Goal: Information Seeking & Learning: Learn about a topic

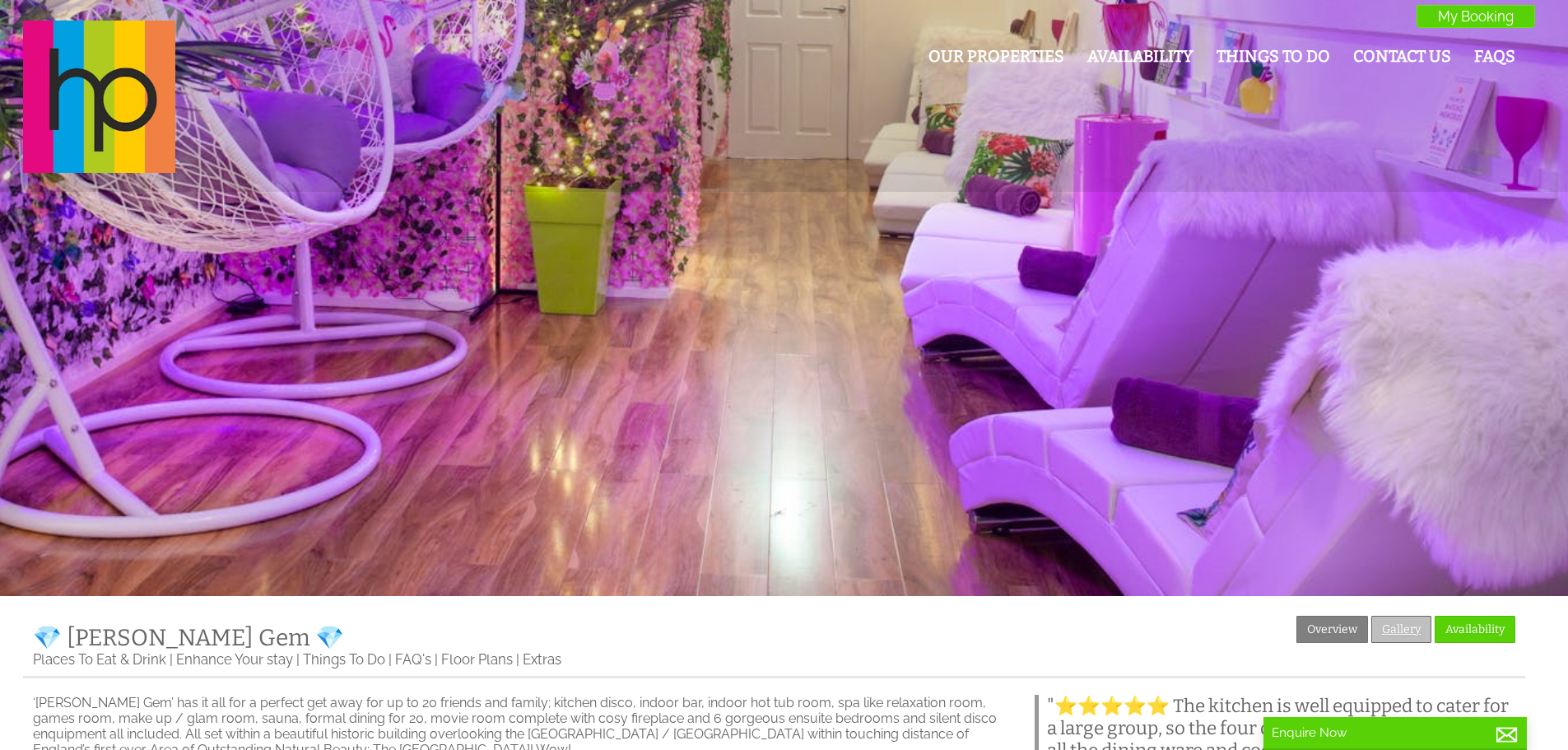
click at [1424, 642] on link "Gallery" at bounding box center [1401, 629] width 60 height 27
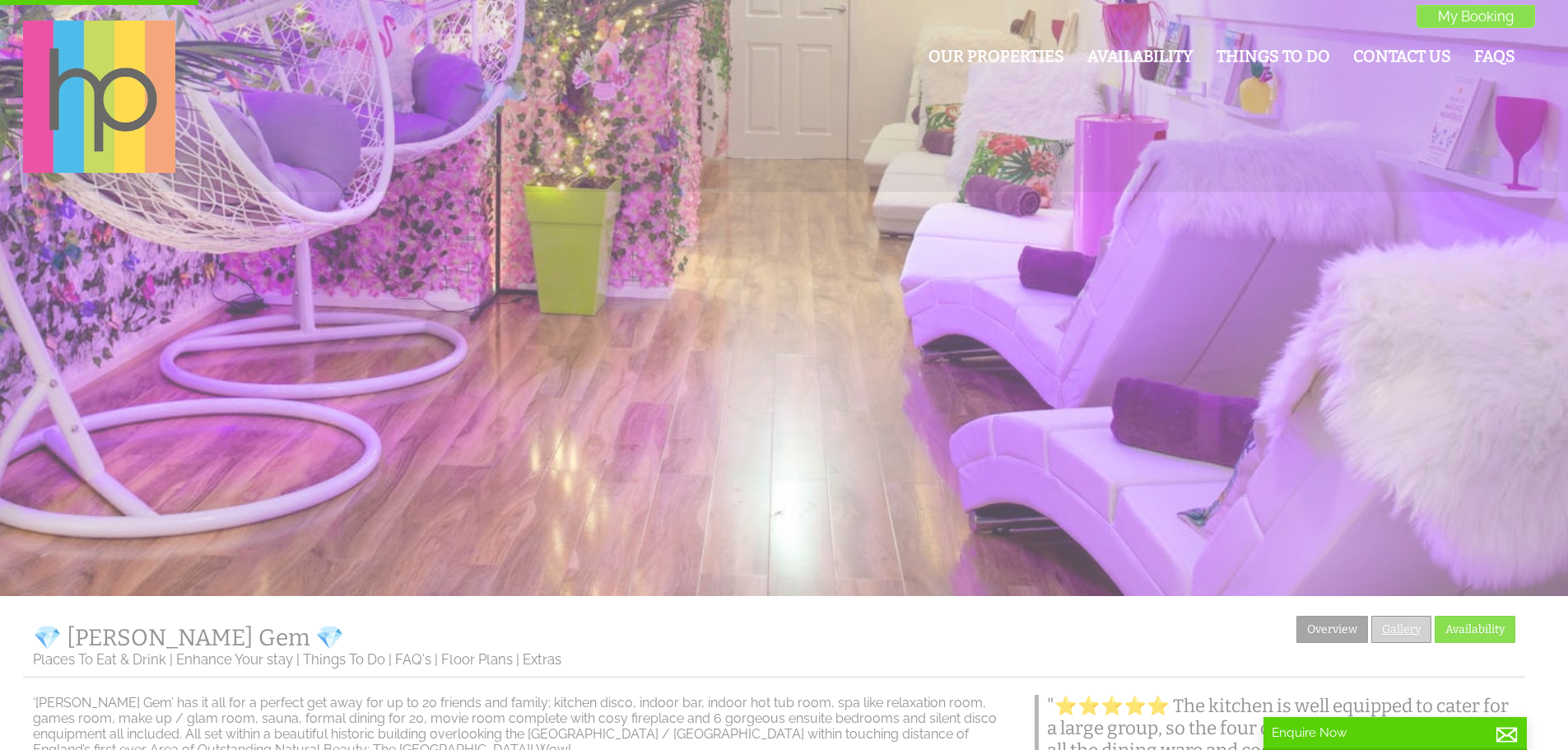
click at [1407, 624] on link "Gallery" at bounding box center [1401, 629] width 60 height 27
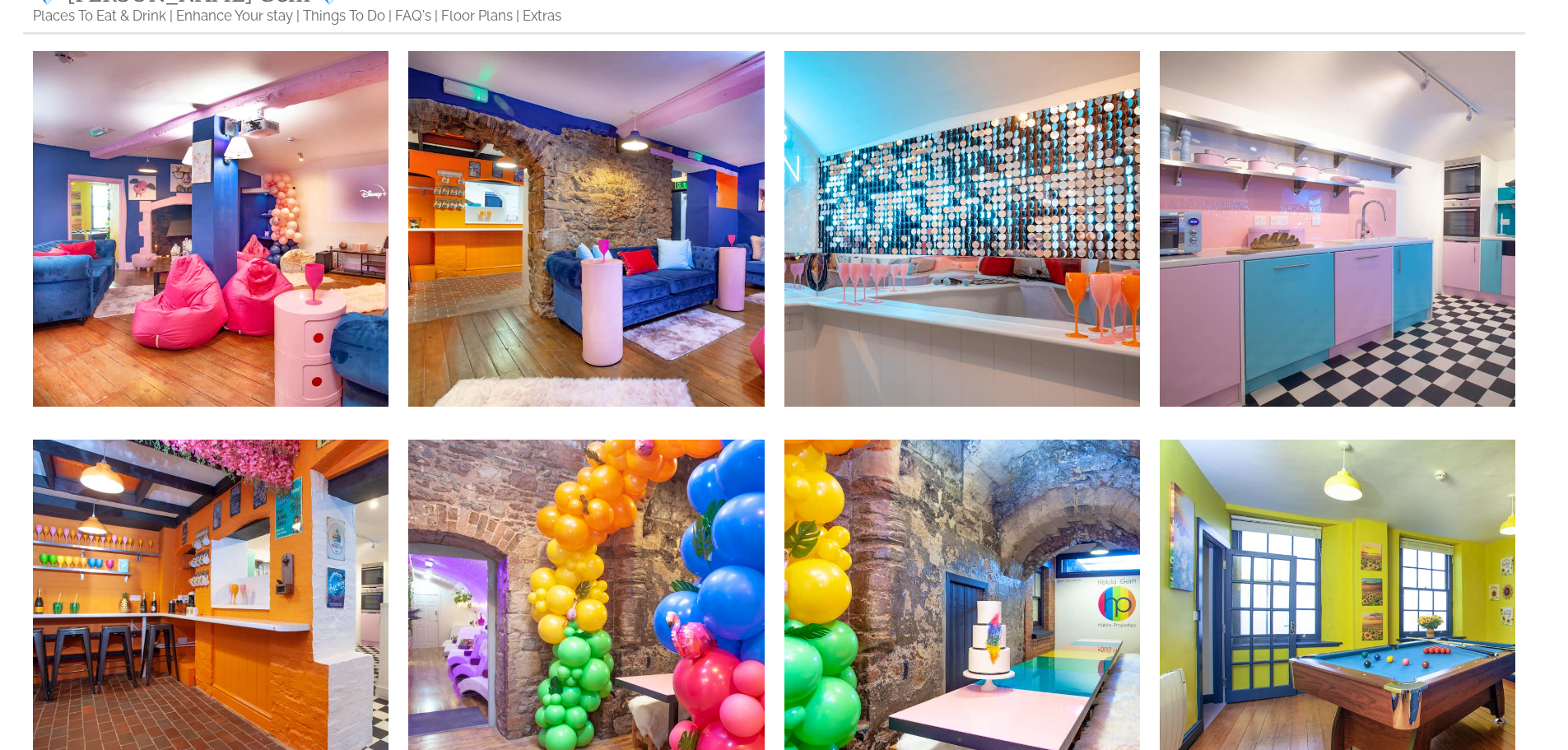
scroll to position [658, 0]
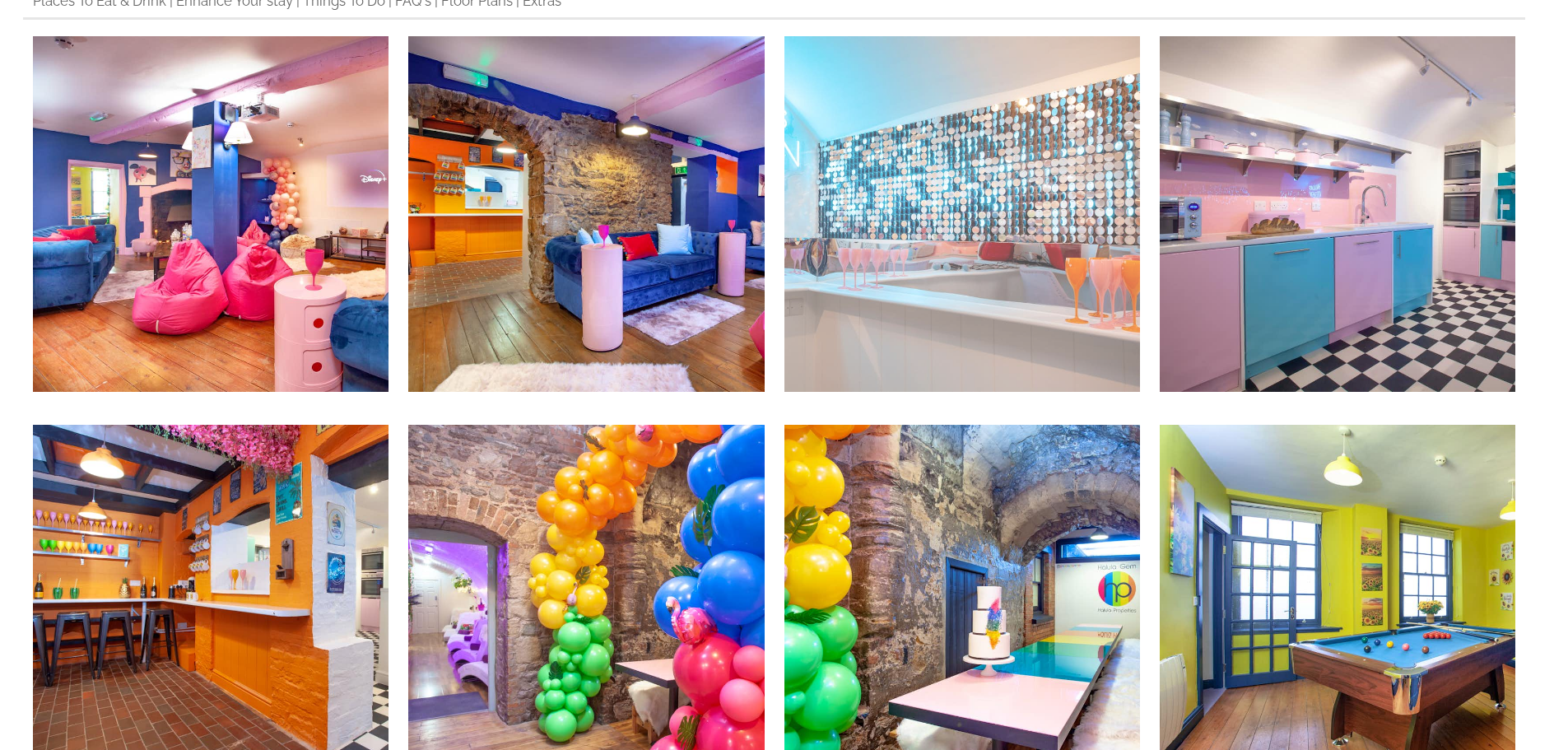
click at [981, 289] on img at bounding box center [963, 214] width 356 height 356
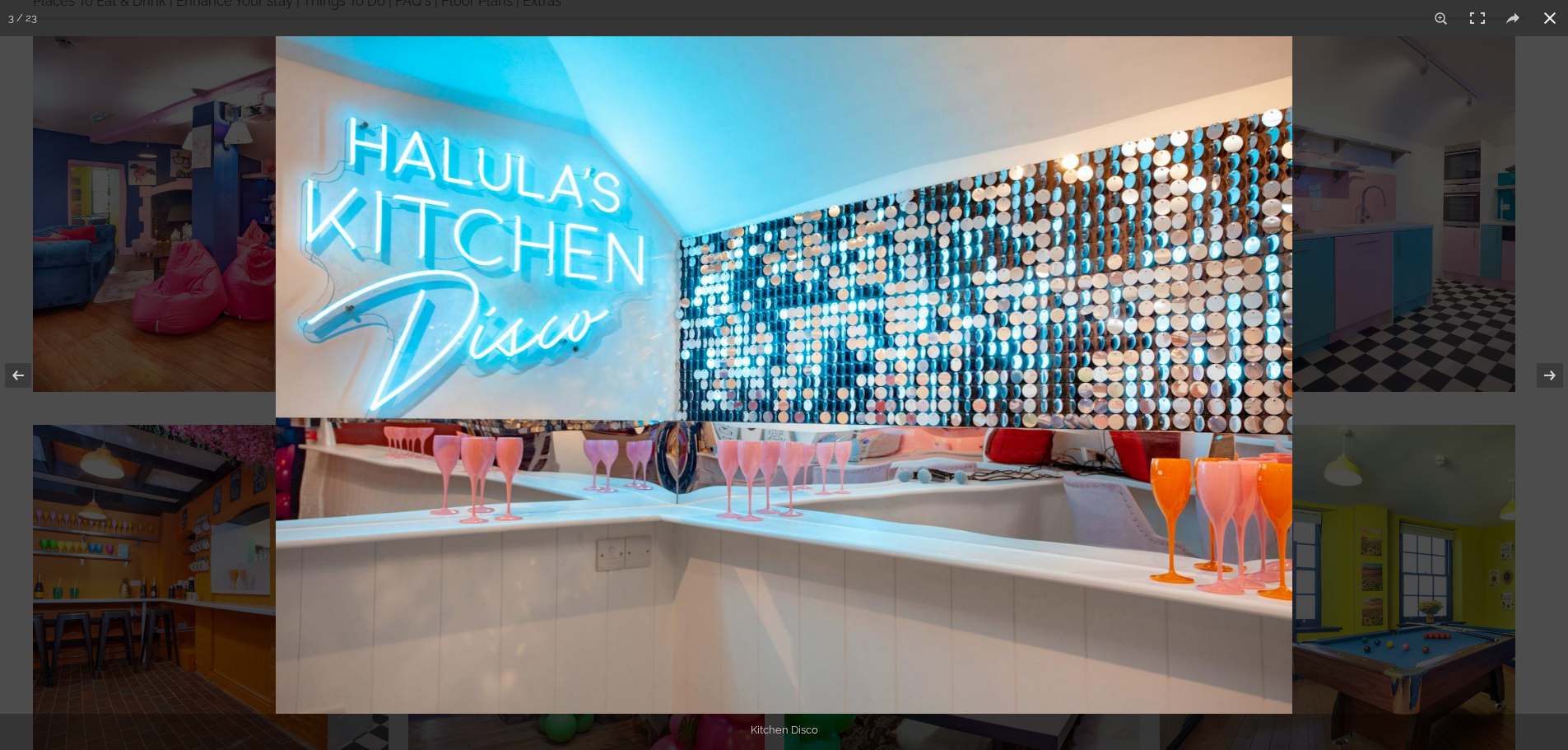
click at [1404, 203] on div at bounding box center [1060, 411] width 1568 height 750
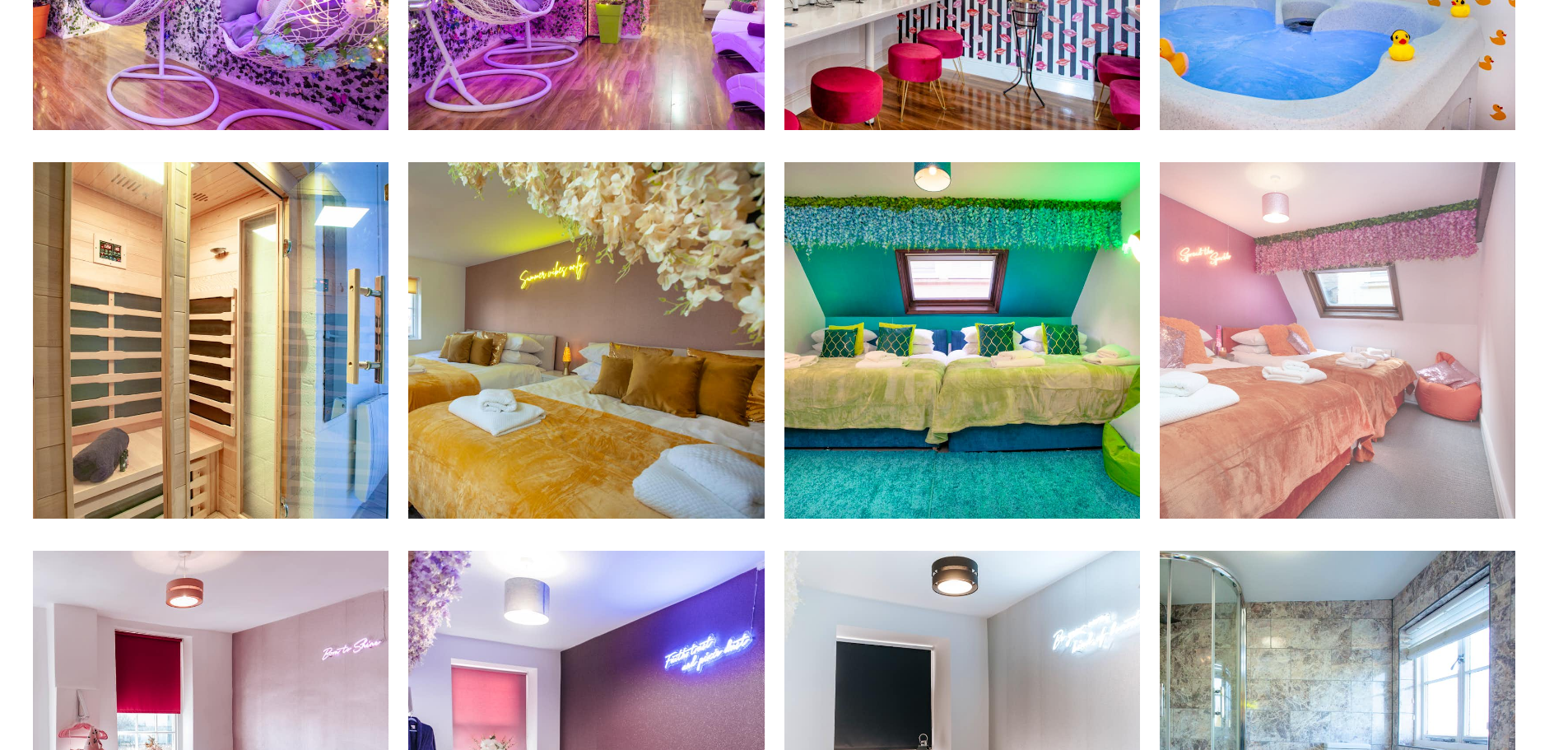
scroll to position [1672, 0]
